Goal: Book appointment/travel/reservation

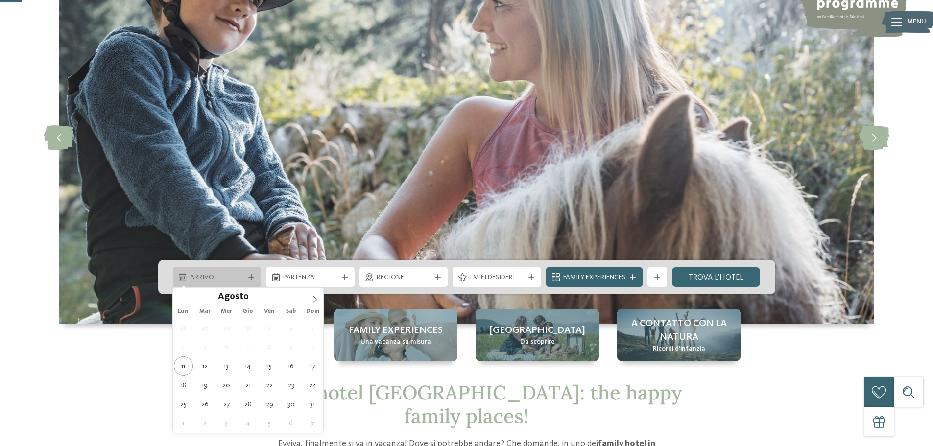
click at [243, 273] on span "Arrivo" at bounding box center [217, 278] width 54 height 10
type div "[DATE]"
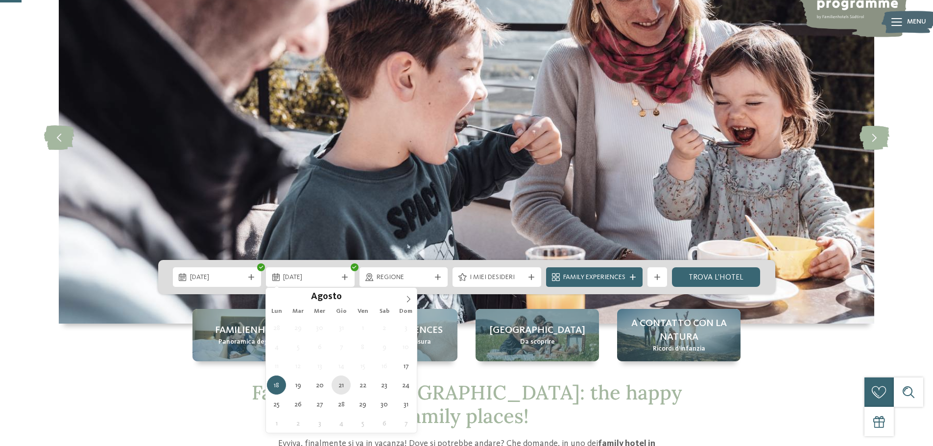
type div "[DATE]"
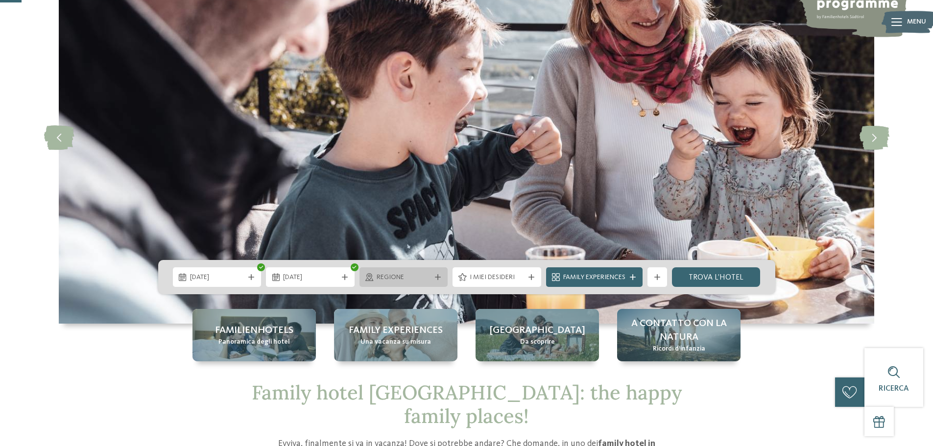
click at [420, 278] on span "Regione" at bounding box center [404, 278] width 54 height 10
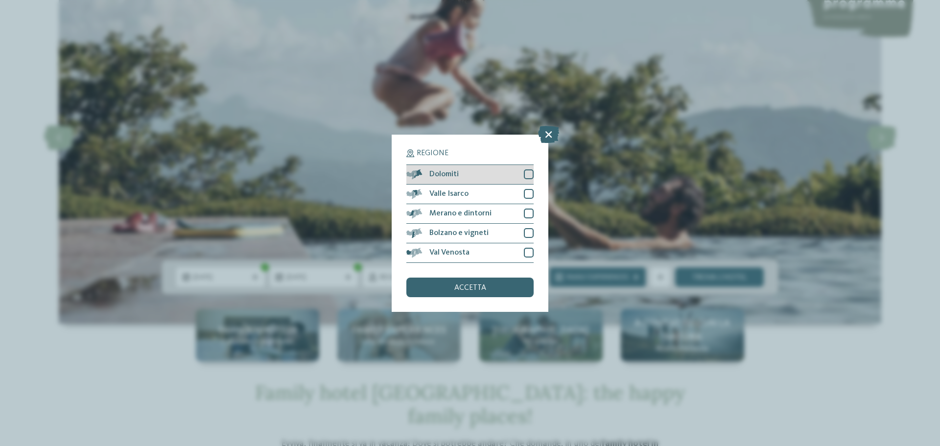
click at [530, 174] on div at bounding box center [529, 174] width 10 height 10
click at [531, 191] on div at bounding box center [529, 194] width 10 height 10
drag, startPoint x: 523, startPoint y: 211, endPoint x: 527, endPoint y: 231, distance: 20.7
click at [523, 212] on div "Merano e dintorni" at bounding box center [469, 214] width 127 height 20
drag, startPoint x: 527, startPoint y: 234, endPoint x: 527, endPoint y: 254, distance: 20.6
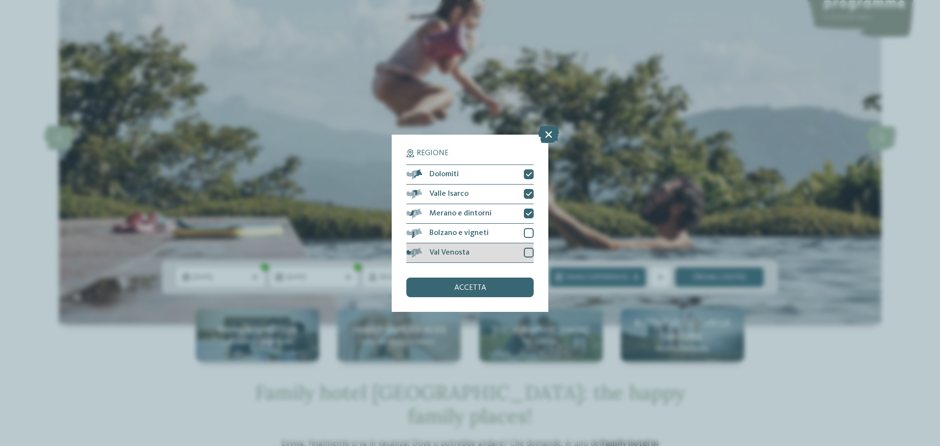
click at [527, 234] on div at bounding box center [529, 233] width 10 height 10
click at [526, 253] on div at bounding box center [529, 253] width 10 height 10
click at [488, 290] on div "accetta" at bounding box center [469, 288] width 127 height 20
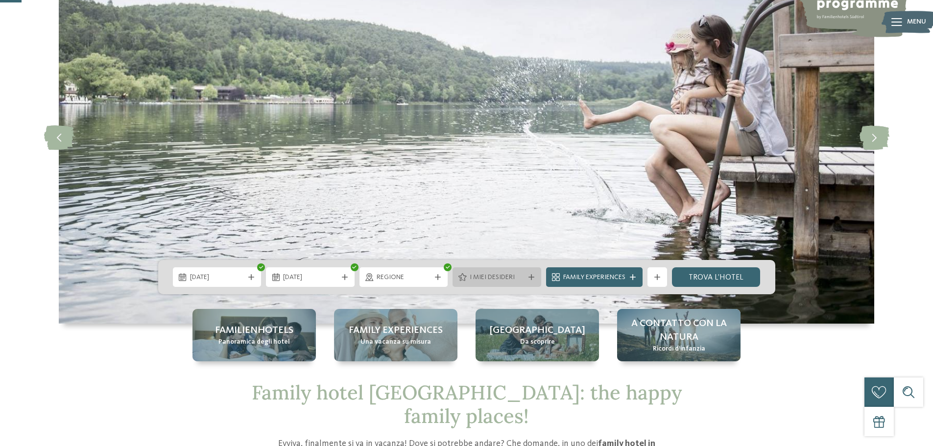
click at [528, 275] on icon at bounding box center [531, 277] width 6 height 6
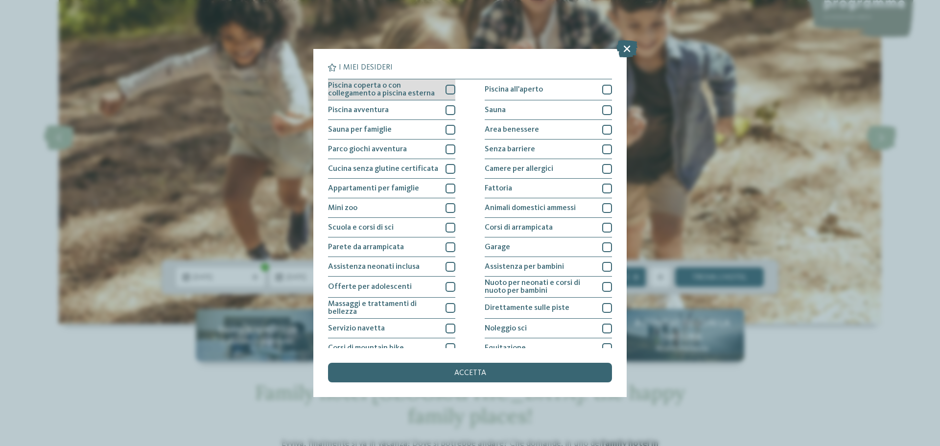
click at [446, 88] on div at bounding box center [451, 90] width 10 height 10
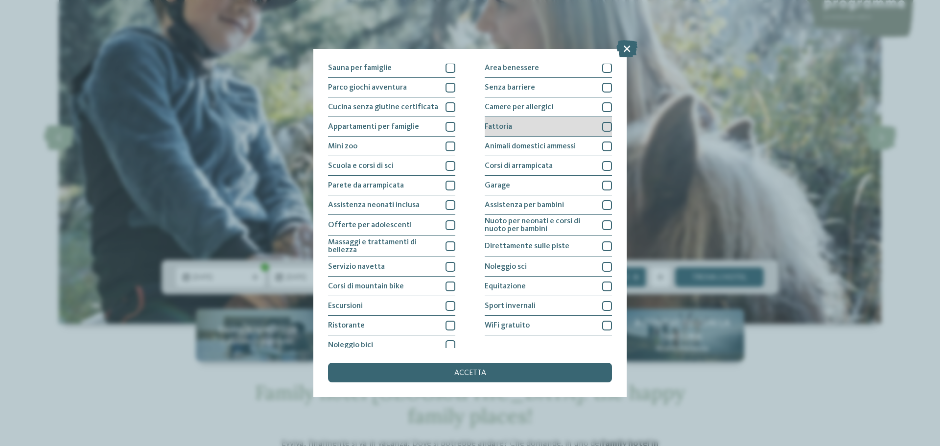
scroll to position [69, 0]
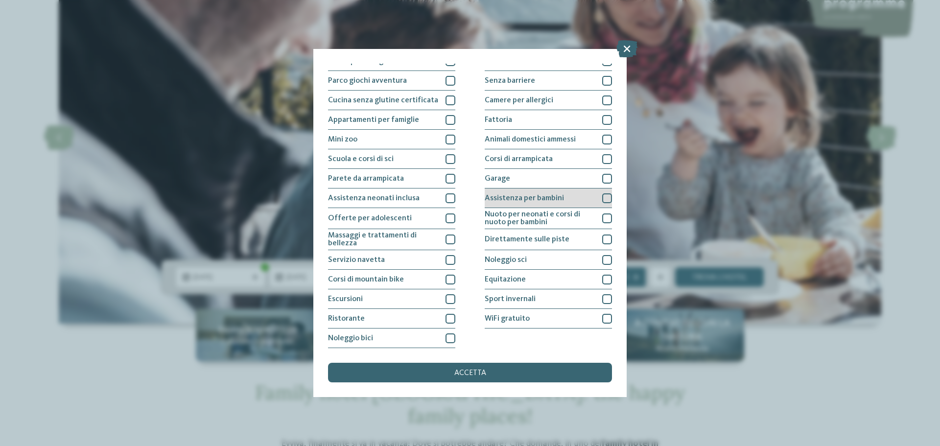
click at [602, 198] on div at bounding box center [607, 198] width 10 height 10
click at [473, 374] on span "accetta" at bounding box center [470, 373] width 32 height 8
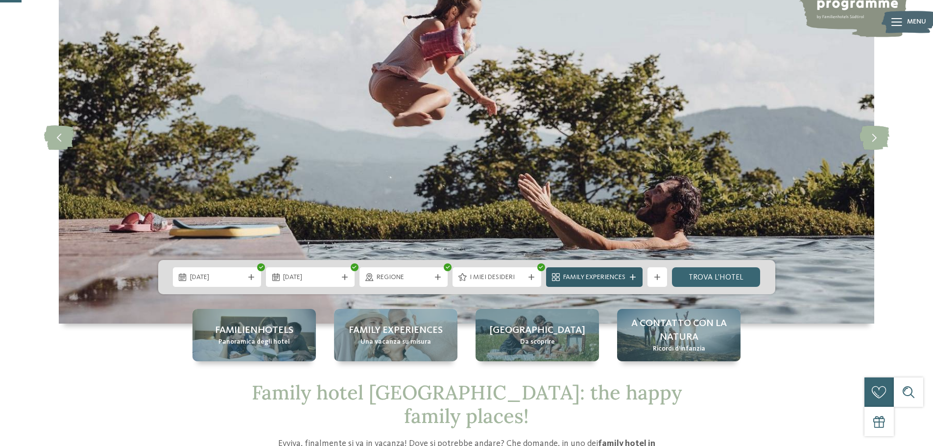
click at [634, 275] on icon at bounding box center [633, 277] width 6 height 6
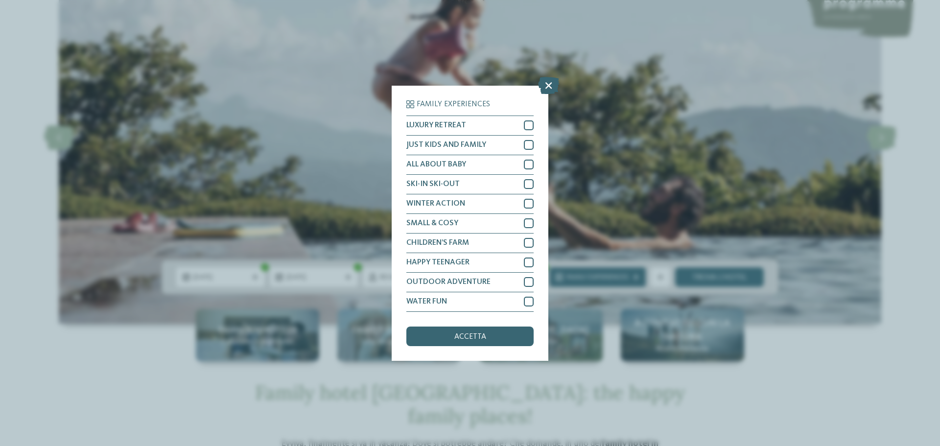
click at [549, 81] on icon at bounding box center [548, 84] width 21 height 17
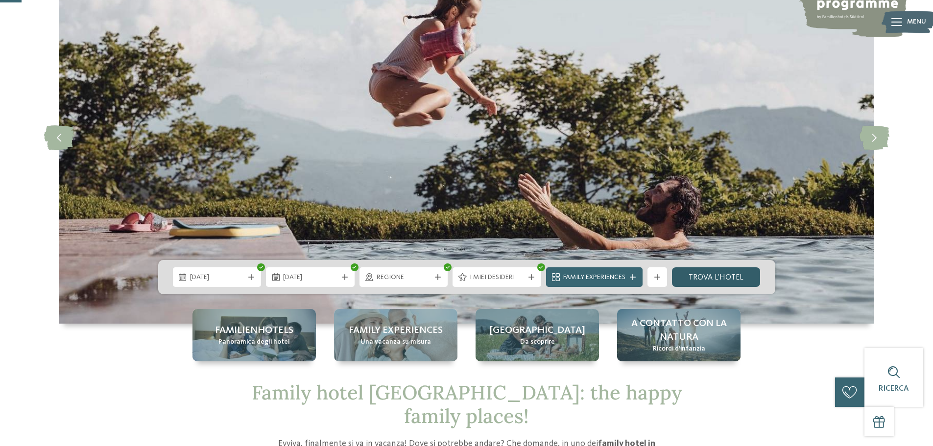
click at [709, 278] on link "trova l’hotel" at bounding box center [716, 277] width 89 height 20
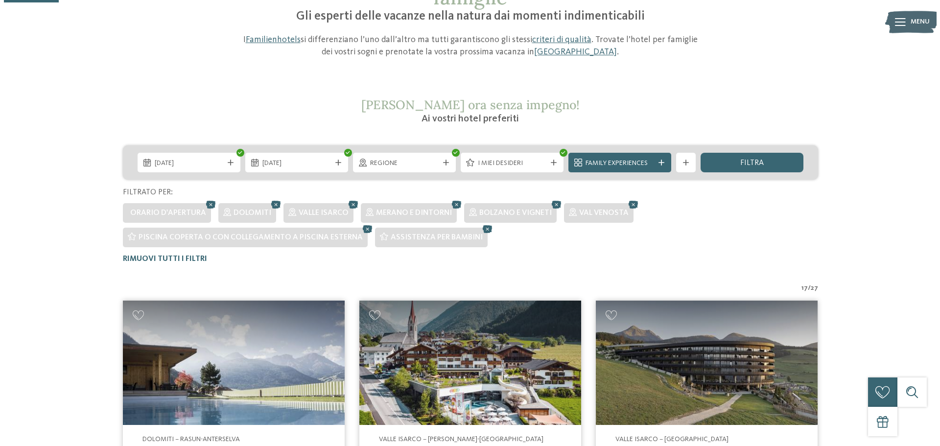
scroll to position [101, 0]
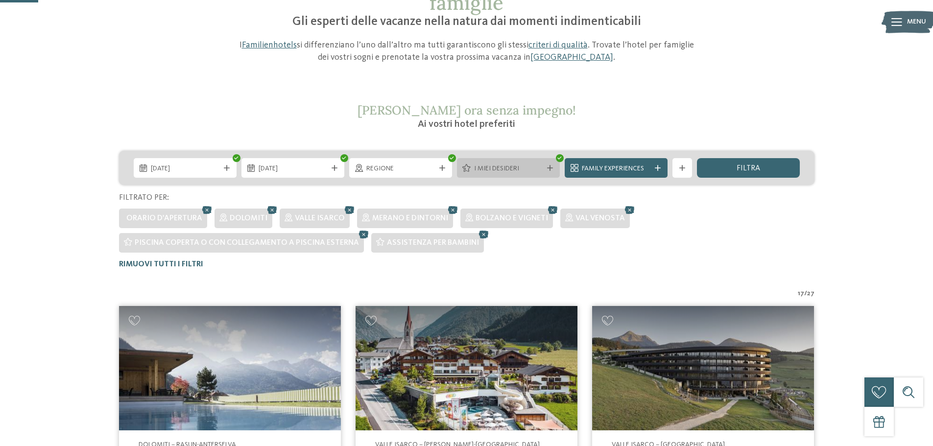
click at [549, 167] on icon at bounding box center [550, 168] width 6 height 6
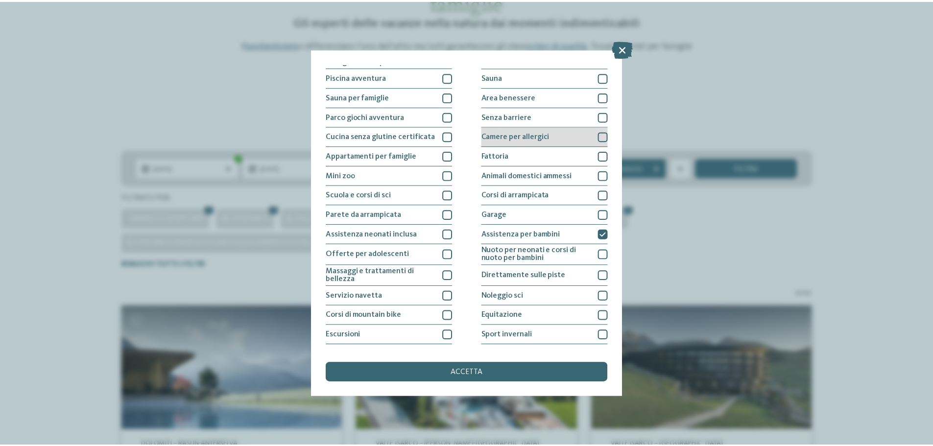
scroll to position [49, 0]
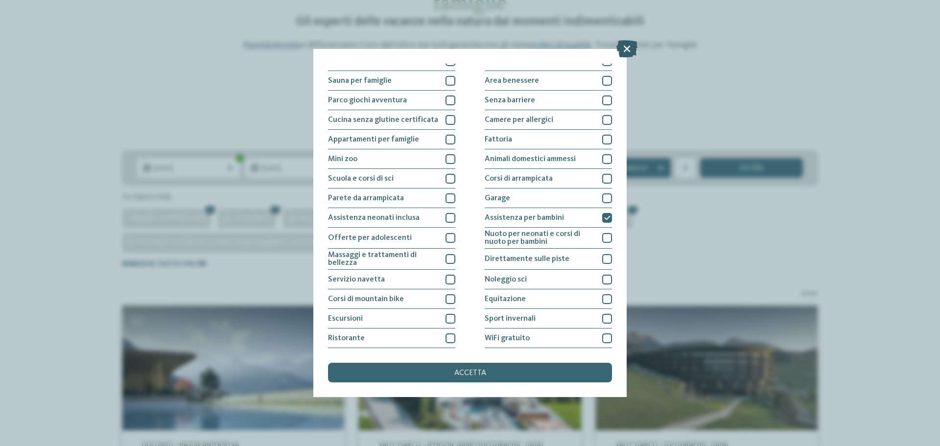
click at [629, 46] on icon at bounding box center [627, 48] width 21 height 17
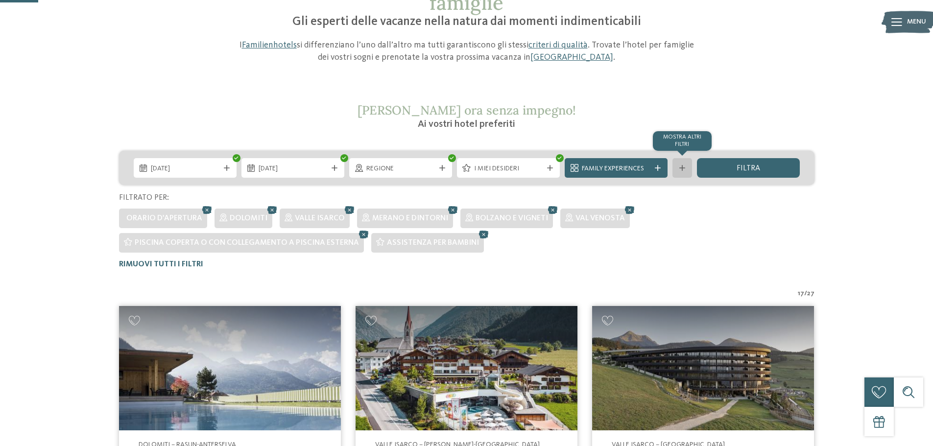
click at [678, 165] on div at bounding box center [682, 168] width 10 height 6
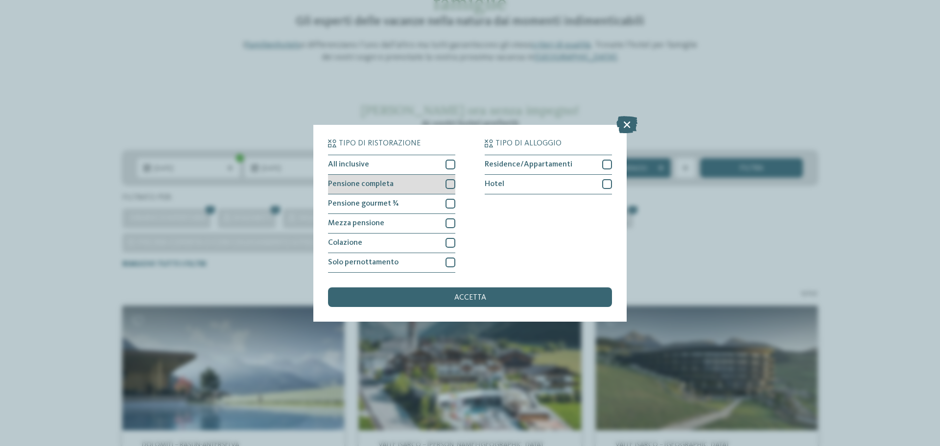
click at [446, 184] on div at bounding box center [451, 184] width 10 height 10
click at [452, 166] on div at bounding box center [451, 165] width 10 height 10
click at [472, 297] on span "accetta" at bounding box center [470, 298] width 32 height 8
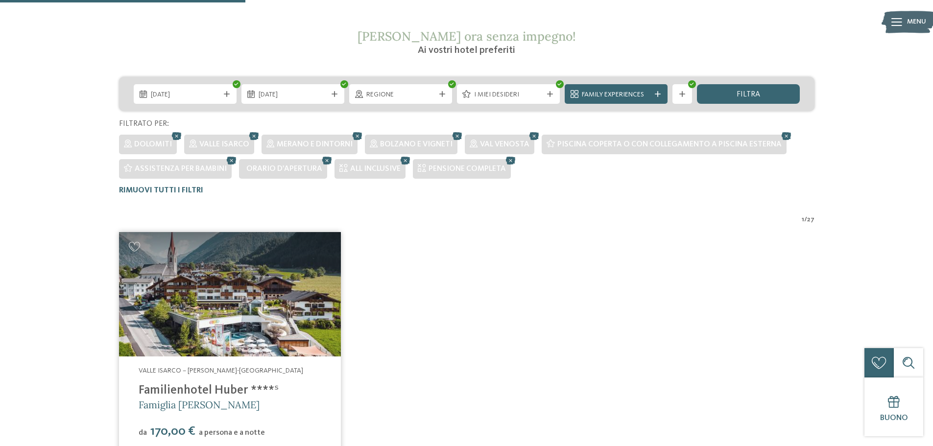
scroll to position [150, 0]
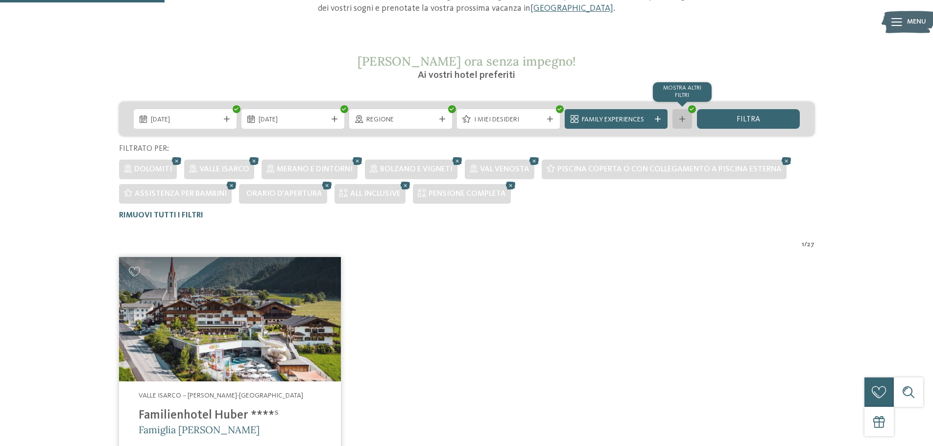
click at [679, 118] on icon at bounding box center [682, 119] width 6 height 6
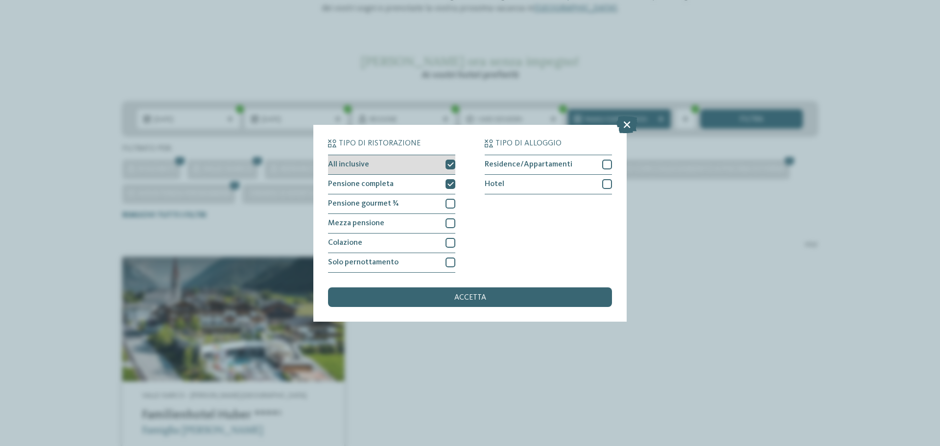
click at [449, 164] on icon at bounding box center [451, 165] width 6 height 6
click at [458, 302] on div "accetta" at bounding box center [470, 297] width 284 height 20
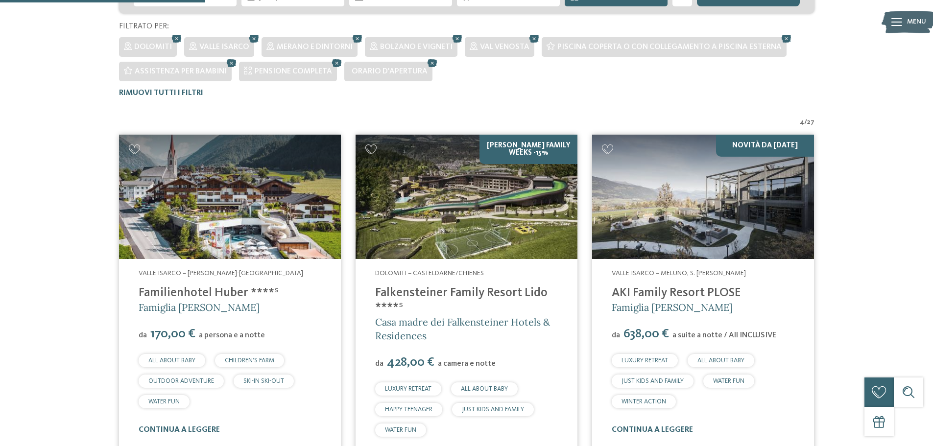
scroll to position [248, 0]
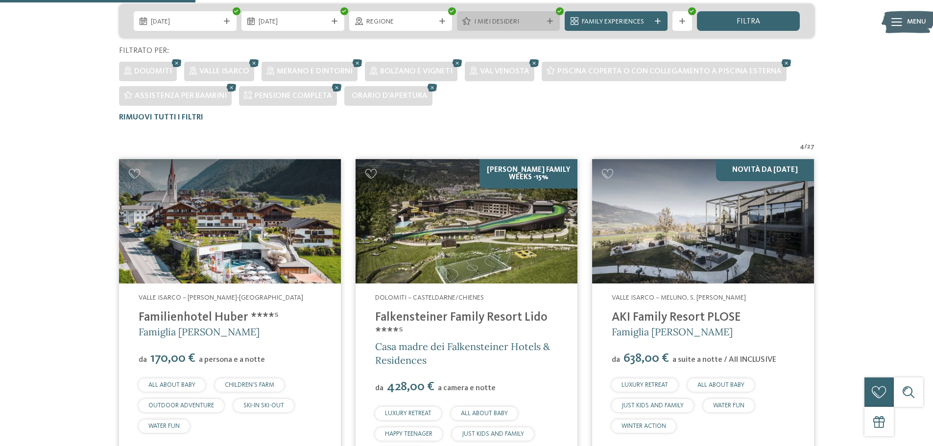
click at [550, 20] on icon at bounding box center [550, 21] width 6 height 6
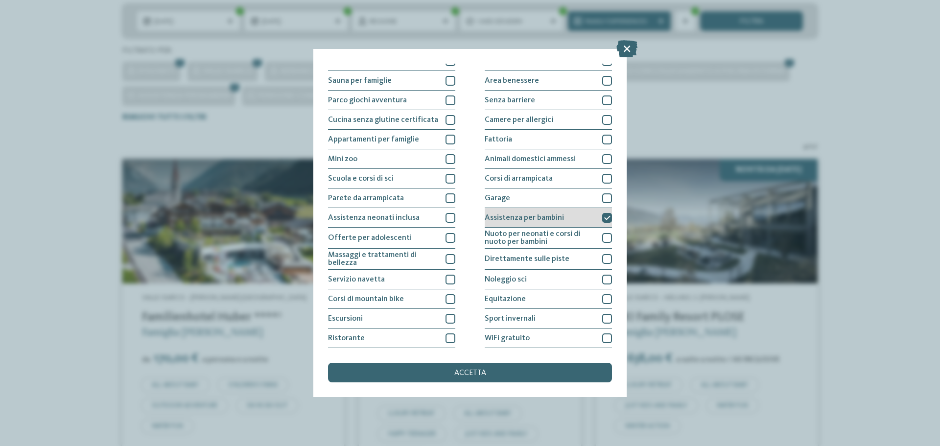
click at [604, 219] on icon at bounding box center [607, 218] width 6 height 6
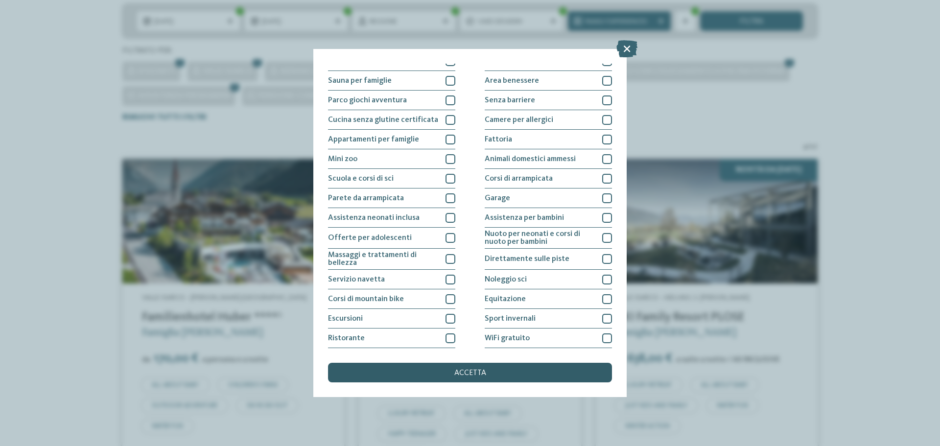
click at [471, 372] on span "accetta" at bounding box center [470, 373] width 32 height 8
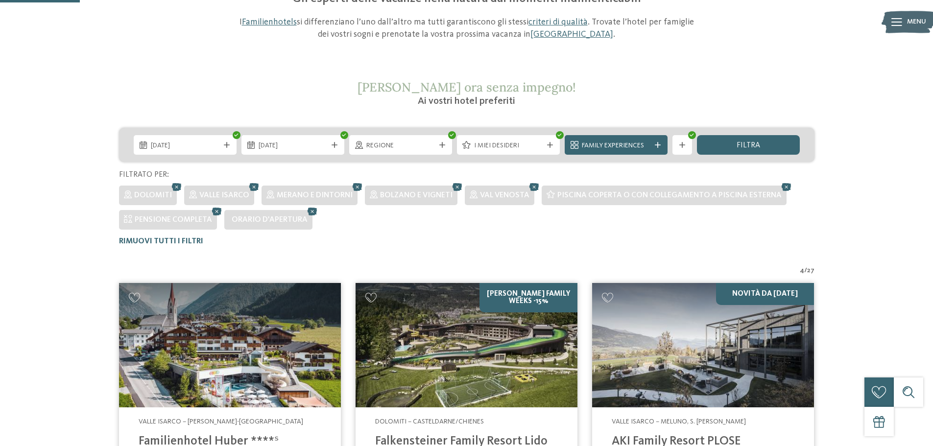
scroll to position [101, 0]
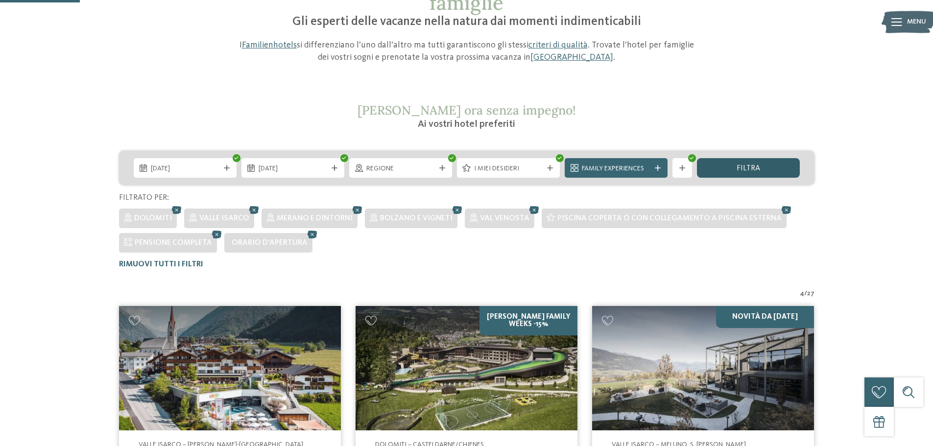
click at [751, 166] on span "filtra" at bounding box center [749, 169] width 24 height 8
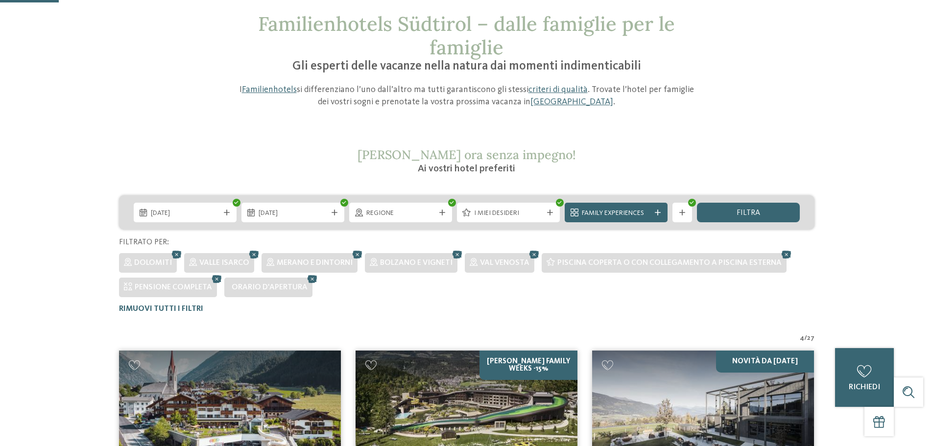
scroll to position [52, 0]
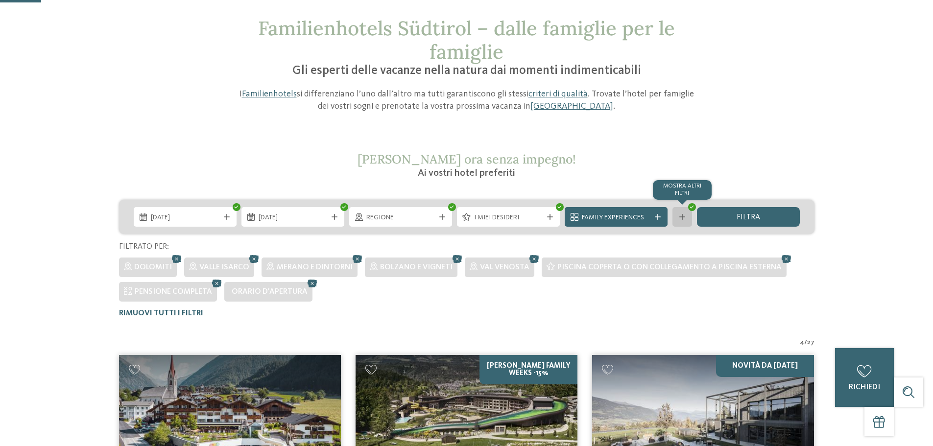
click at [683, 212] on div "mostra altri filtri" at bounding box center [682, 217] width 20 height 20
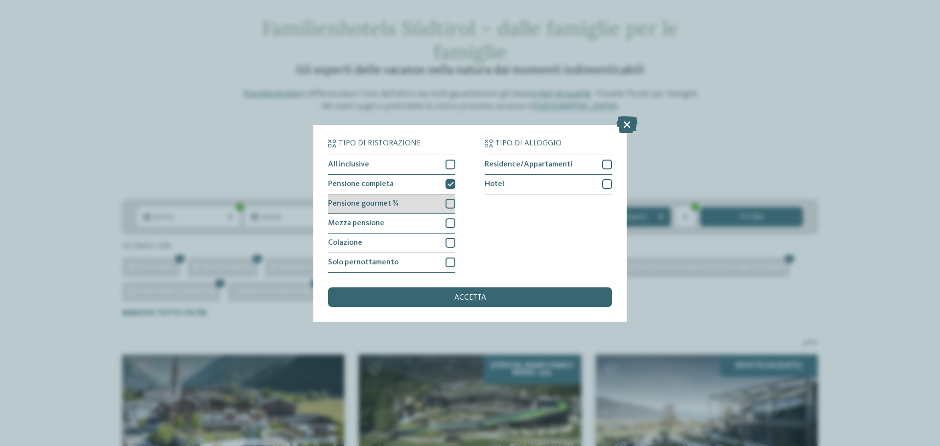
click at [448, 202] on div at bounding box center [451, 204] width 10 height 10
click at [475, 299] on span "accetta" at bounding box center [470, 298] width 32 height 8
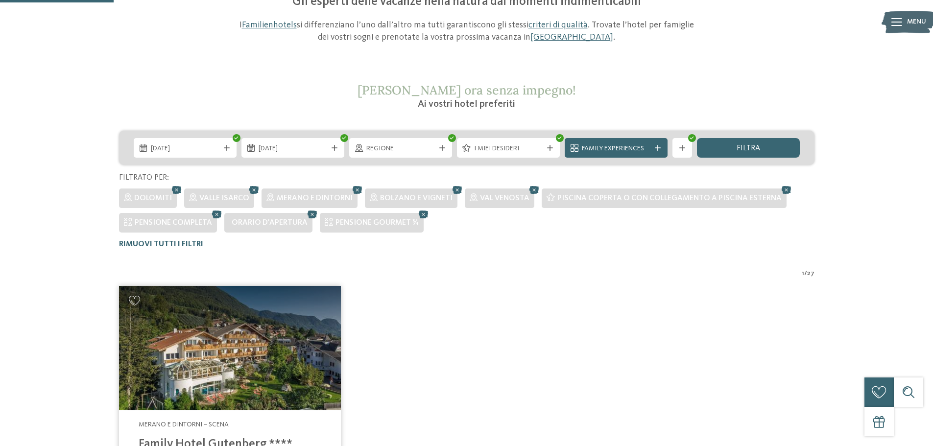
scroll to position [101, 0]
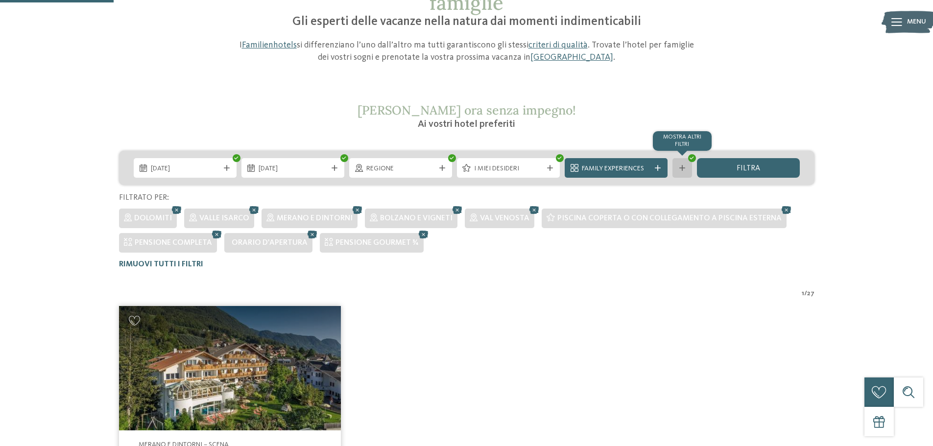
click at [683, 166] on icon at bounding box center [682, 168] width 6 height 6
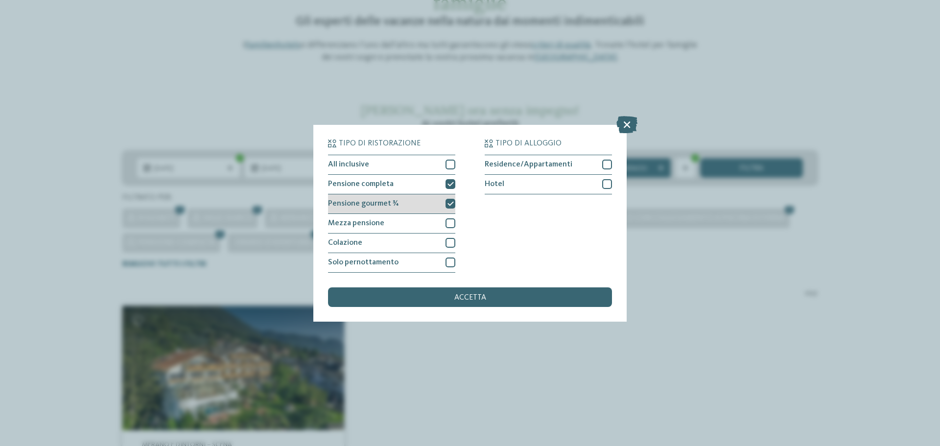
click at [448, 204] on icon at bounding box center [451, 204] width 6 height 6
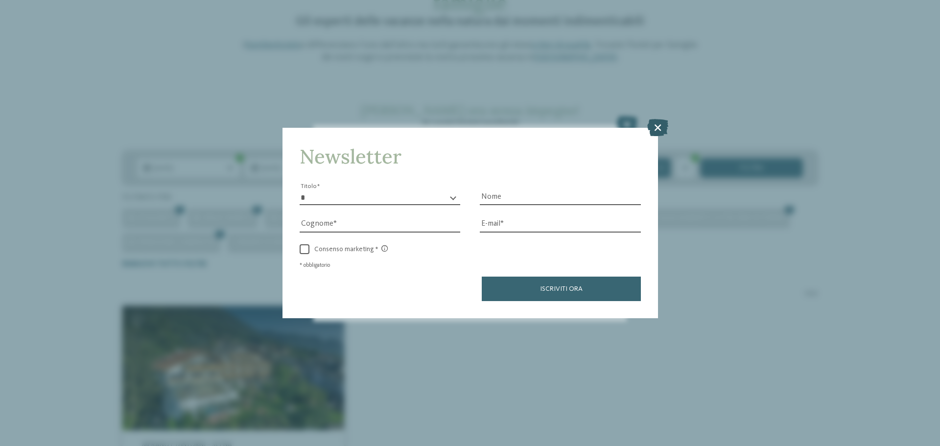
click at [655, 122] on icon at bounding box center [657, 127] width 21 height 17
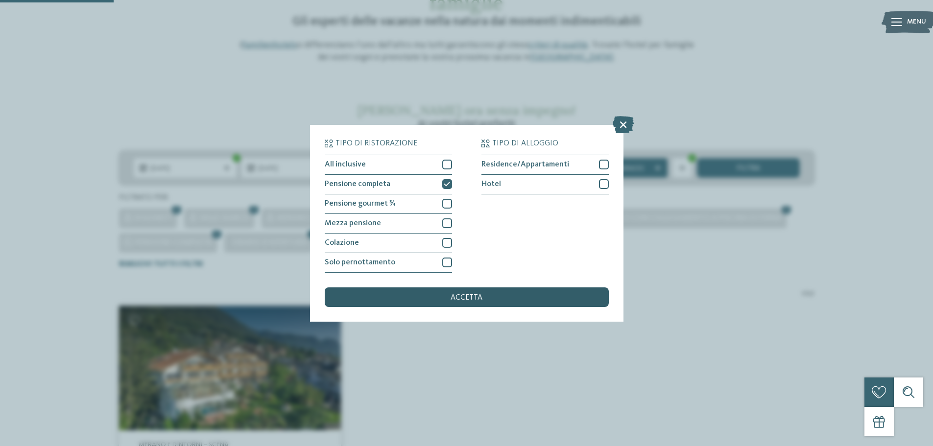
click at [471, 300] on span "accetta" at bounding box center [467, 298] width 32 height 8
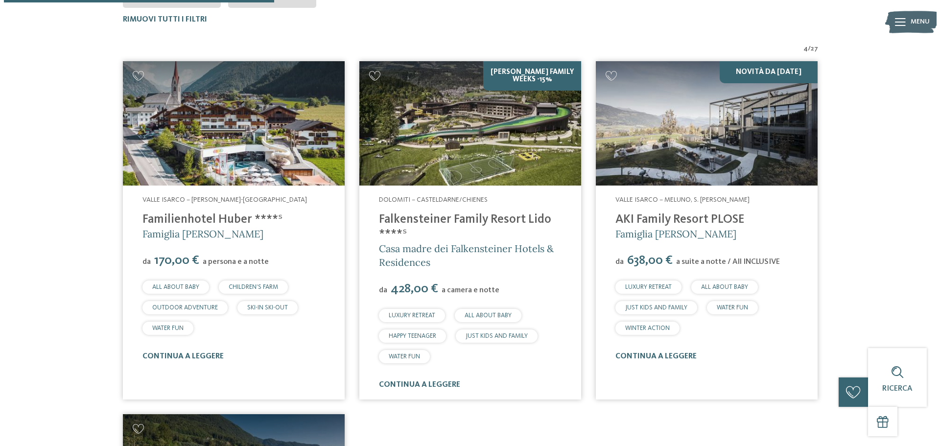
scroll to position [199, 0]
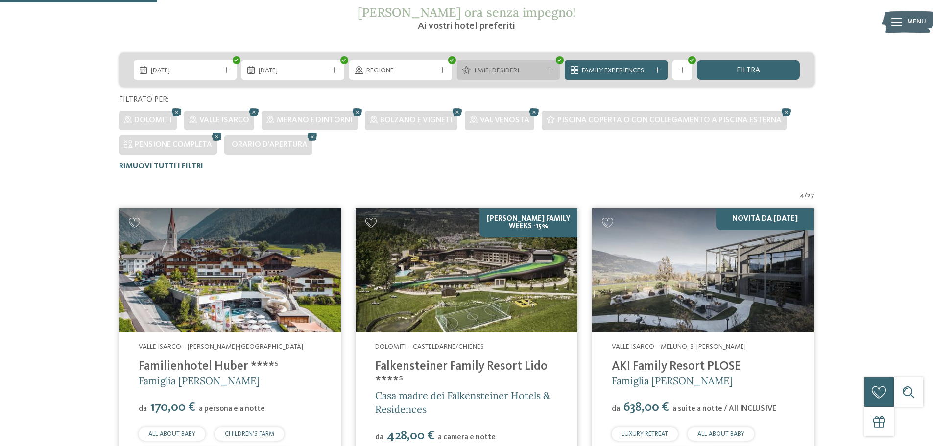
click at [550, 67] on div "I miei desideri" at bounding box center [508, 70] width 103 height 20
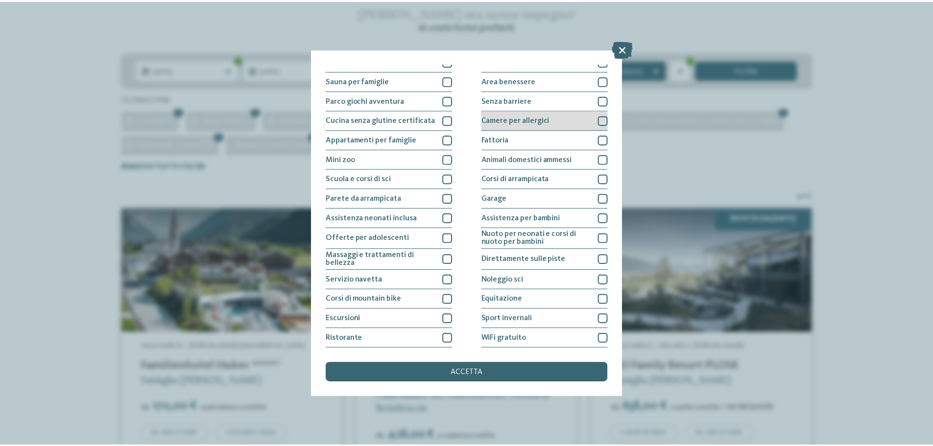
scroll to position [0, 0]
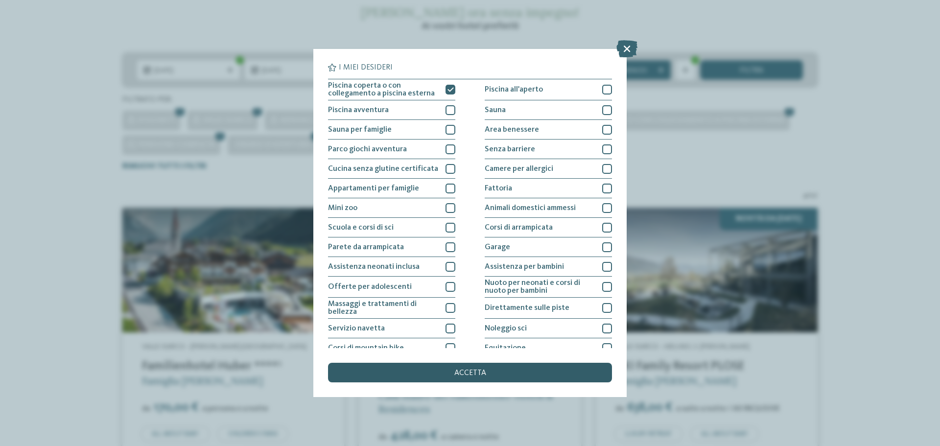
click at [483, 374] on span "accetta" at bounding box center [470, 373] width 32 height 8
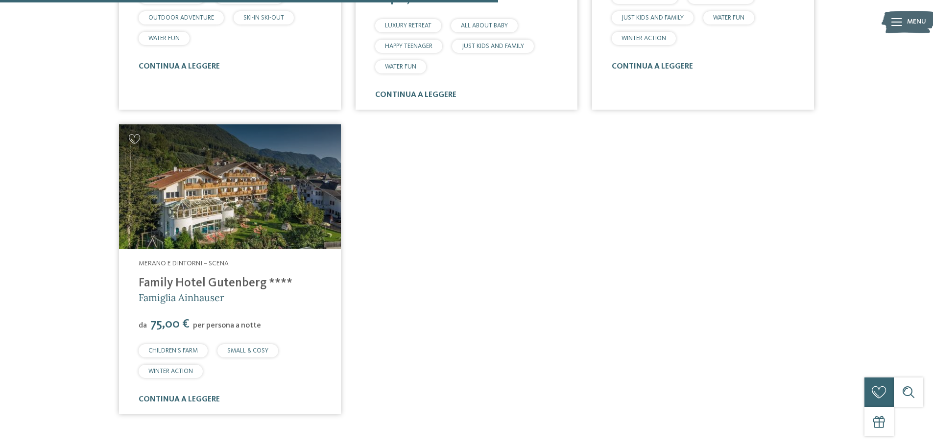
scroll to position [640, 0]
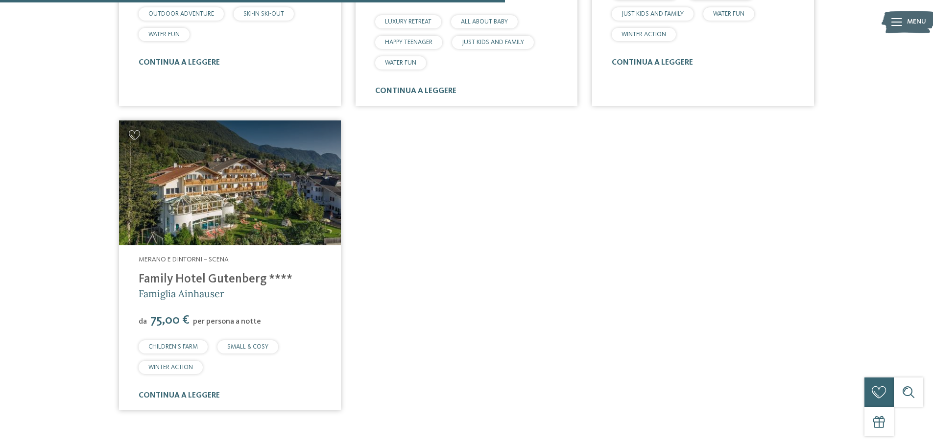
click at [225, 278] on link "Family Hotel Gutenberg ****" at bounding box center [216, 279] width 154 height 12
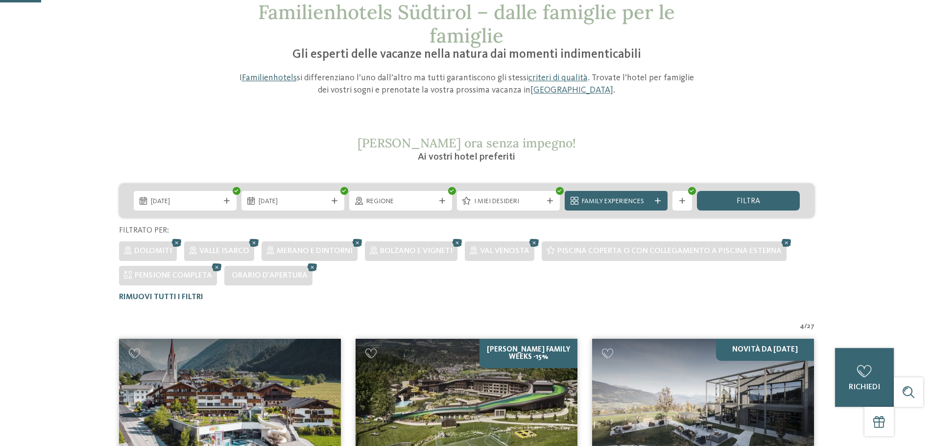
scroll to position [52, 0]
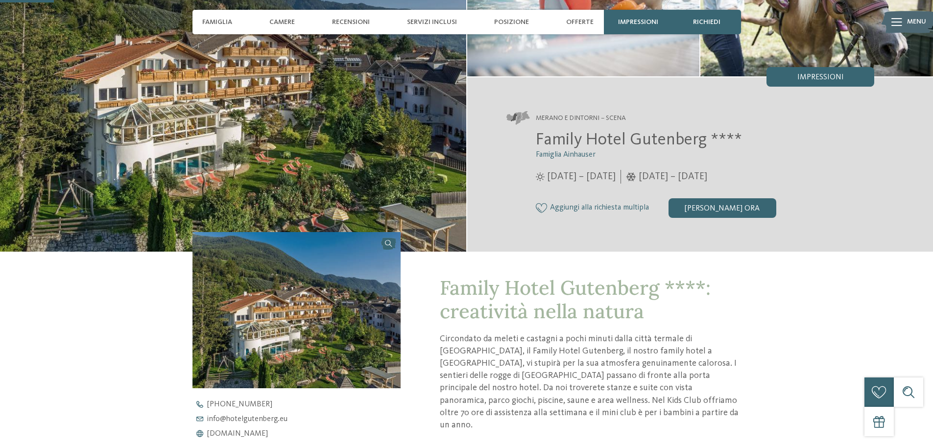
scroll to position [245, 0]
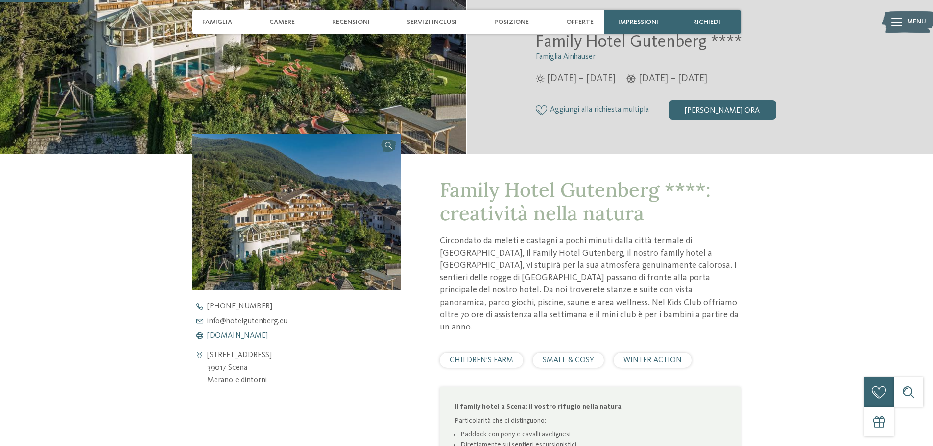
click at [268, 334] on span "www.hotelgutenberg.eu" at bounding box center [237, 336] width 61 height 8
